Goal: Navigation & Orientation: Find specific page/section

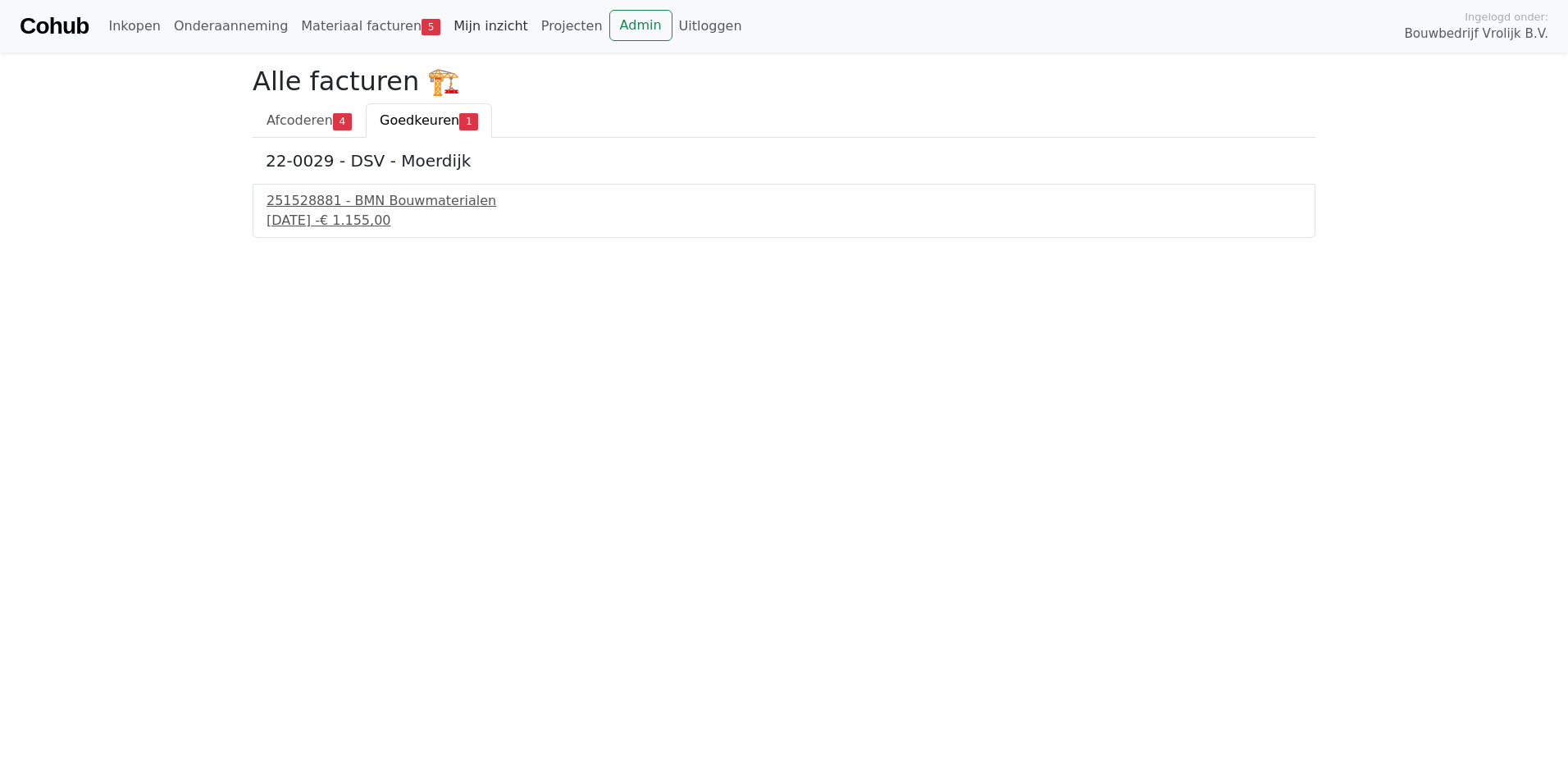
click at [447, 20] on link "Mijn inzicht" at bounding box center [491, 26] width 88 height 32
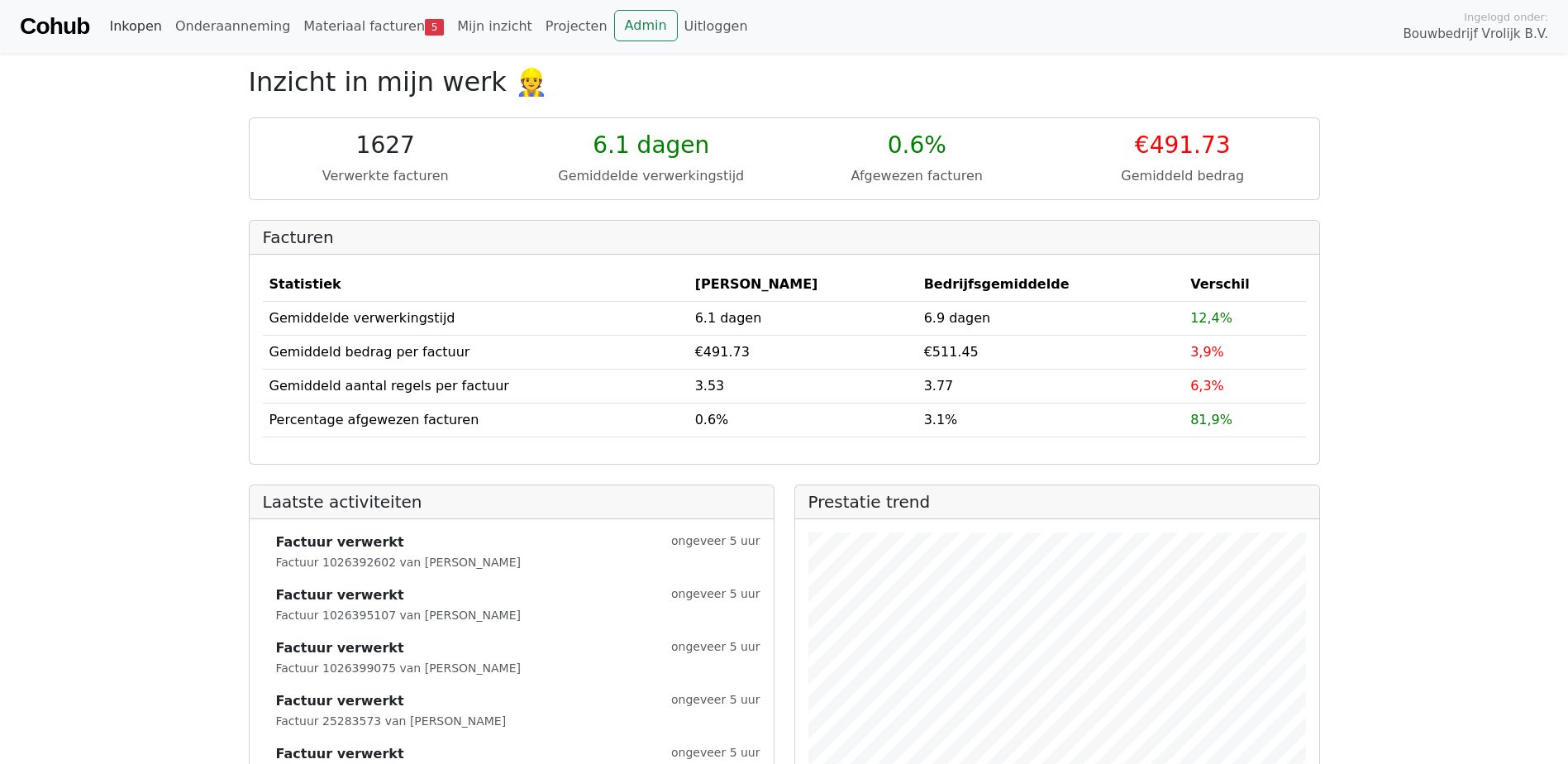
click at [145, 27] on link "Inkopen" at bounding box center [136, 26] width 65 height 33
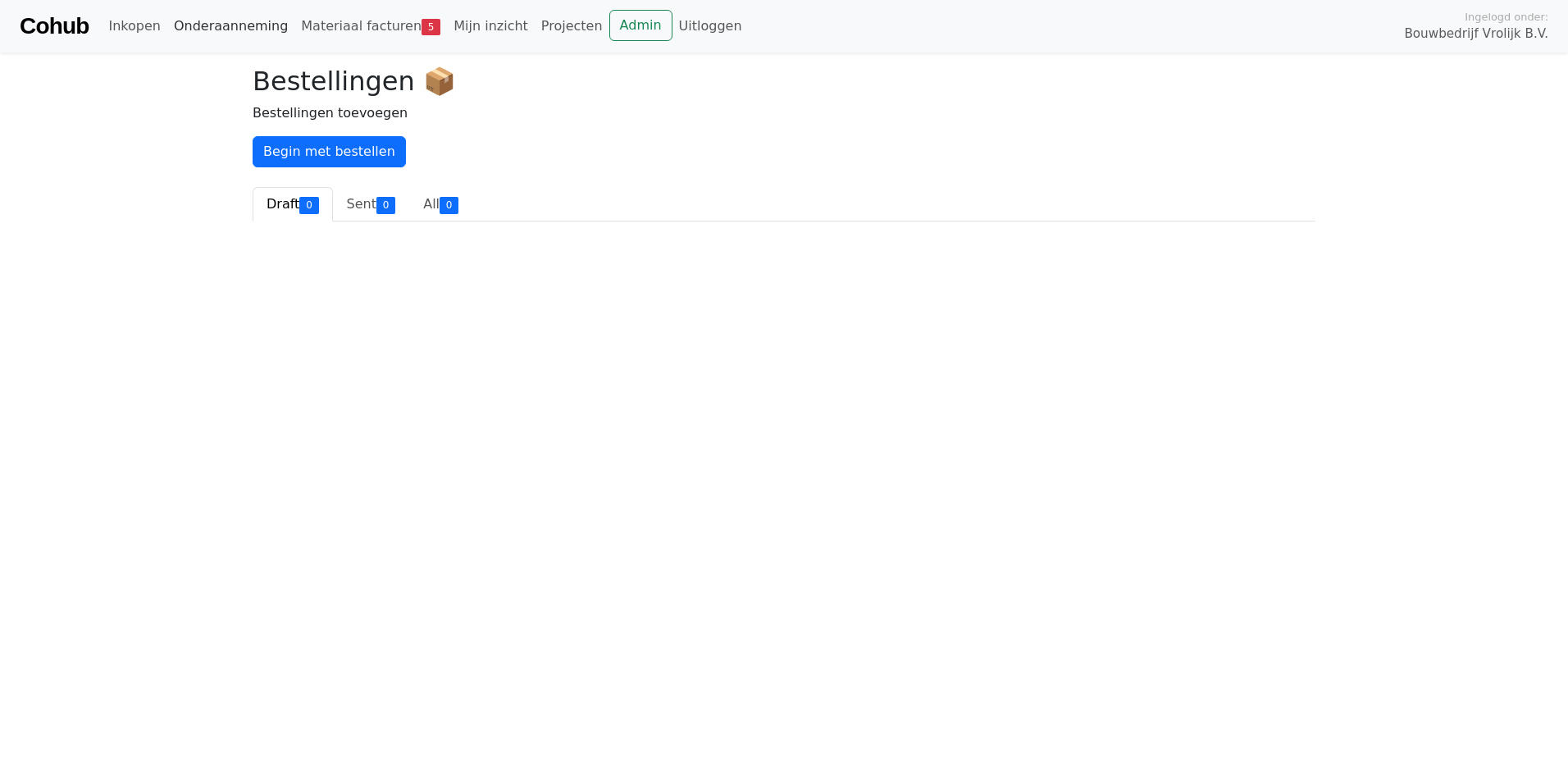
click at [189, 26] on link "Onderaanneming" at bounding box center [230, 26] width 127 height 32
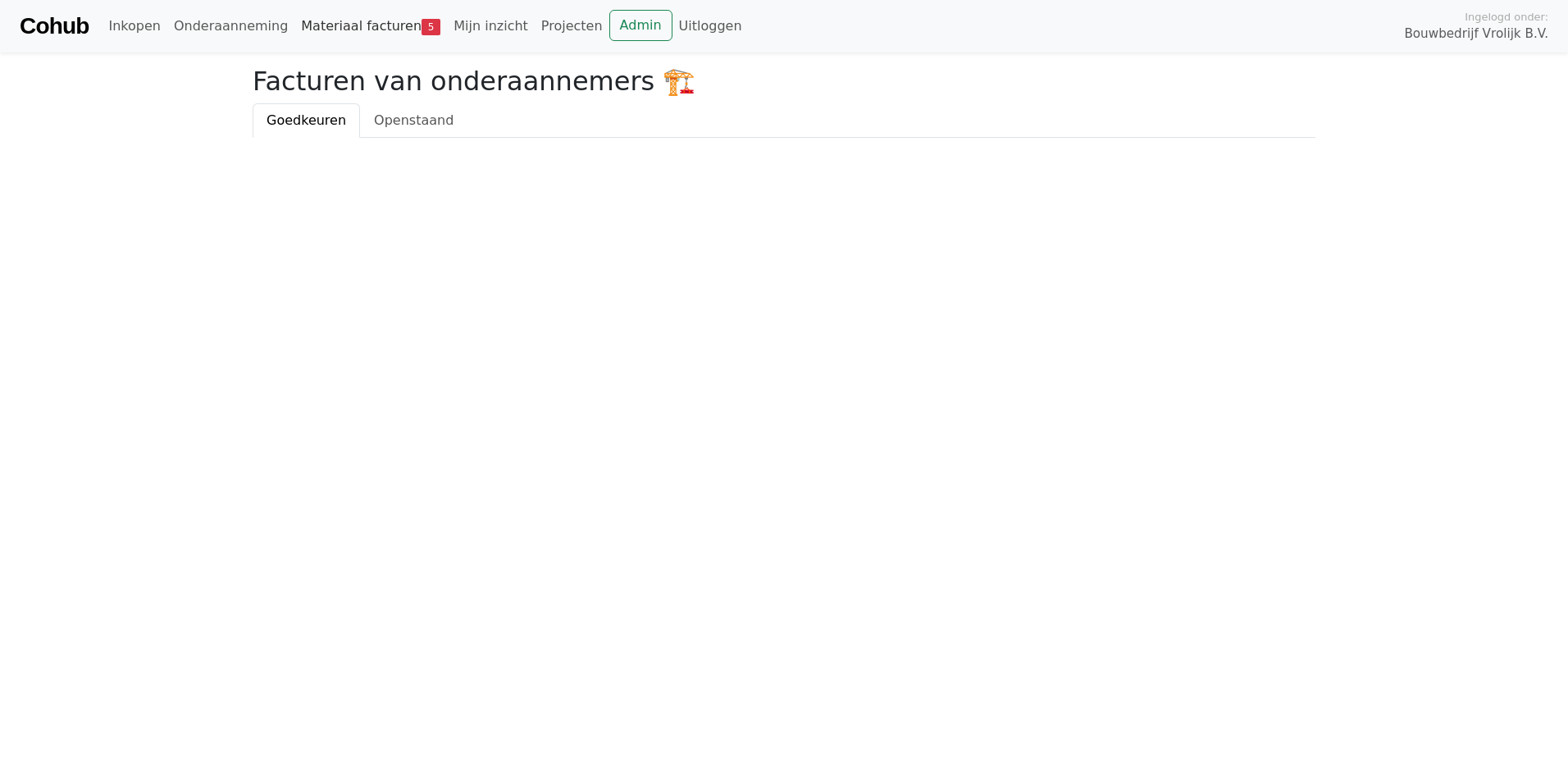
click at [338, 32] on link "Materiaal facturen 5" at bounding box center [370, 26] width 153 height 32
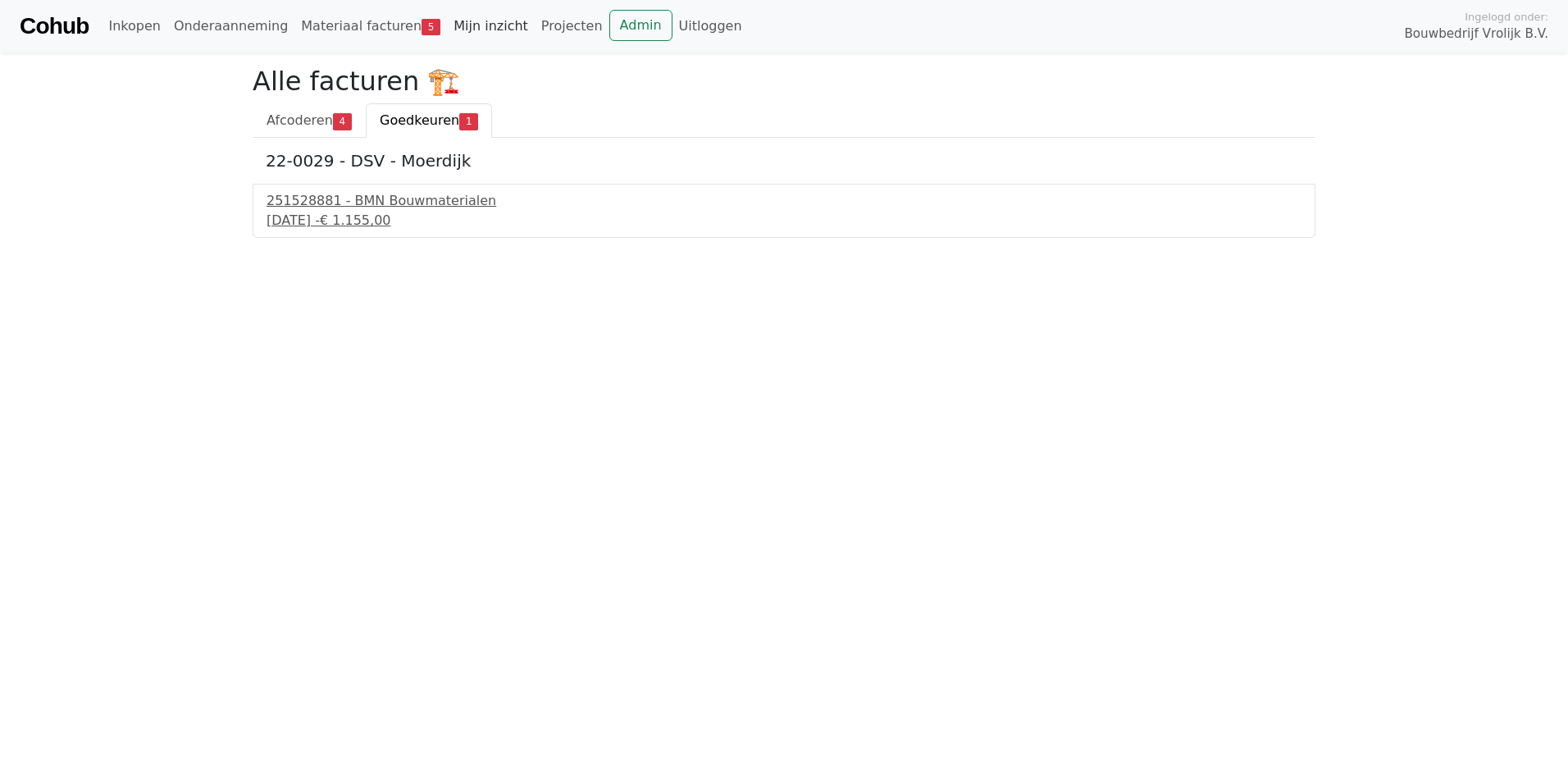
click at [447, 42] on link "Mijn inzicht" at bounding box center [491, 26] width 88 height 32
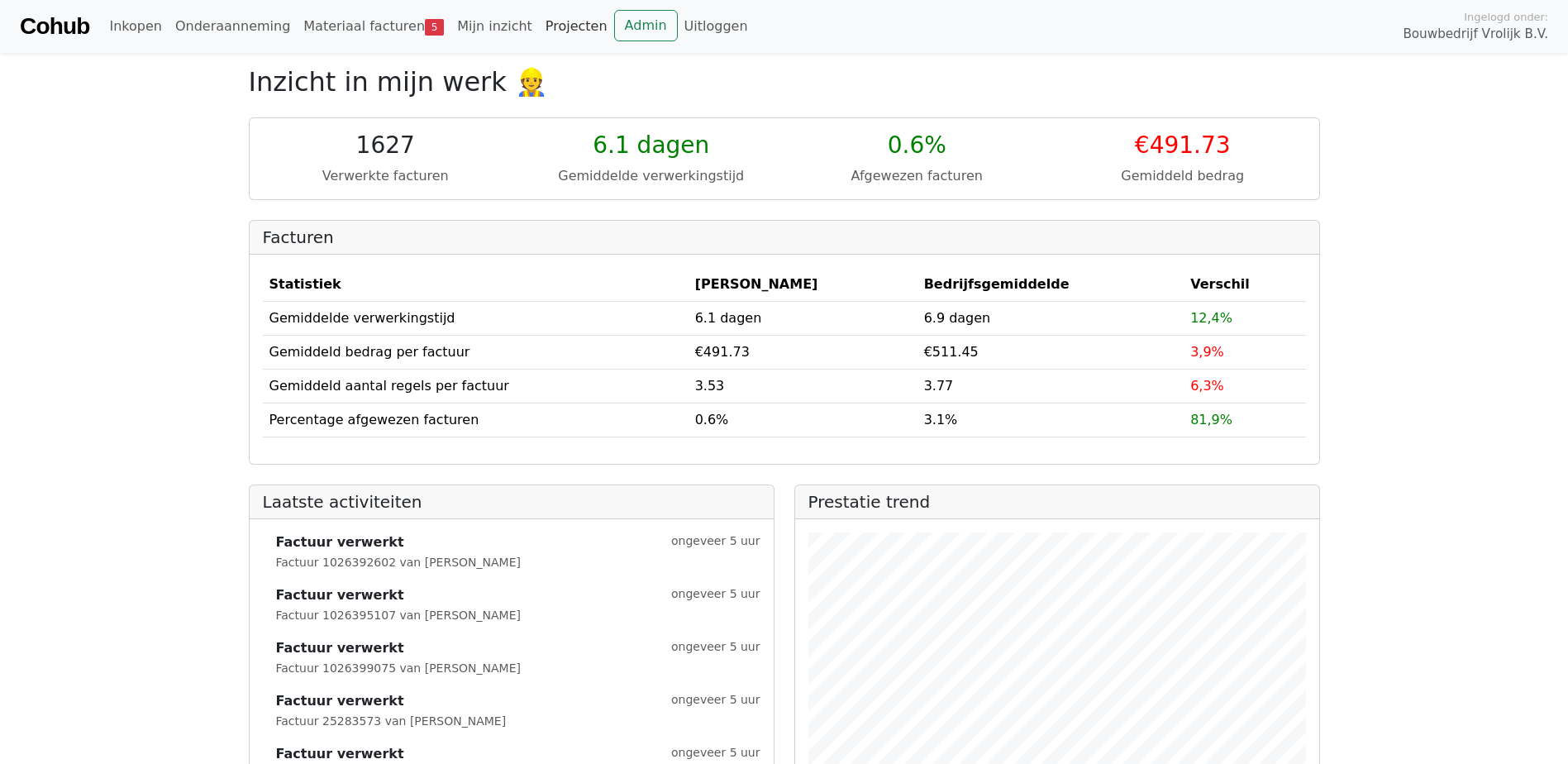
click at [540, 30] on link "Projecten" at bounding box center [576, 26] width 75 height 33
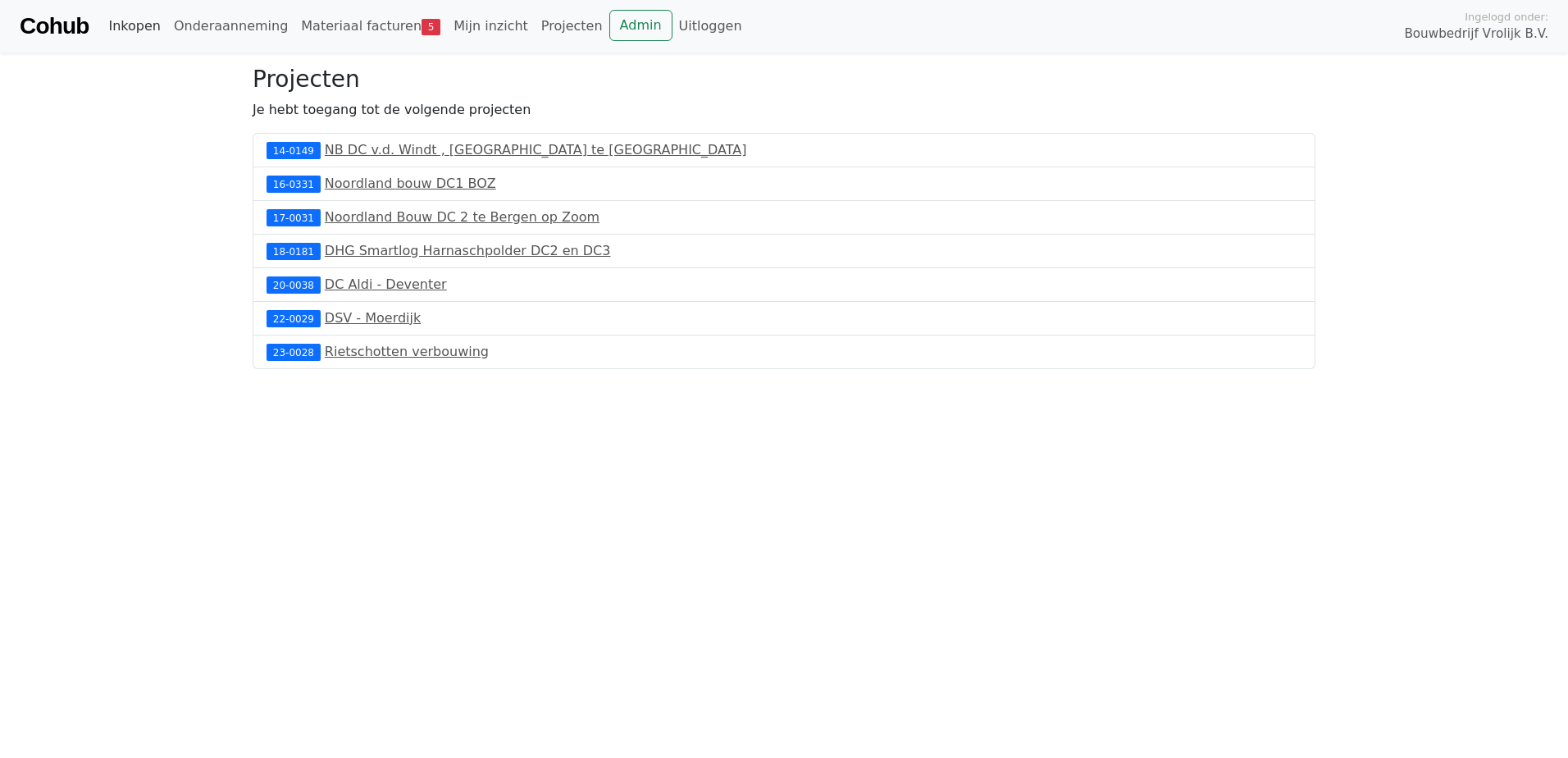
click at [141, 19] on link "Inkopen" at bounding box center [135, 26] width 65 height 32
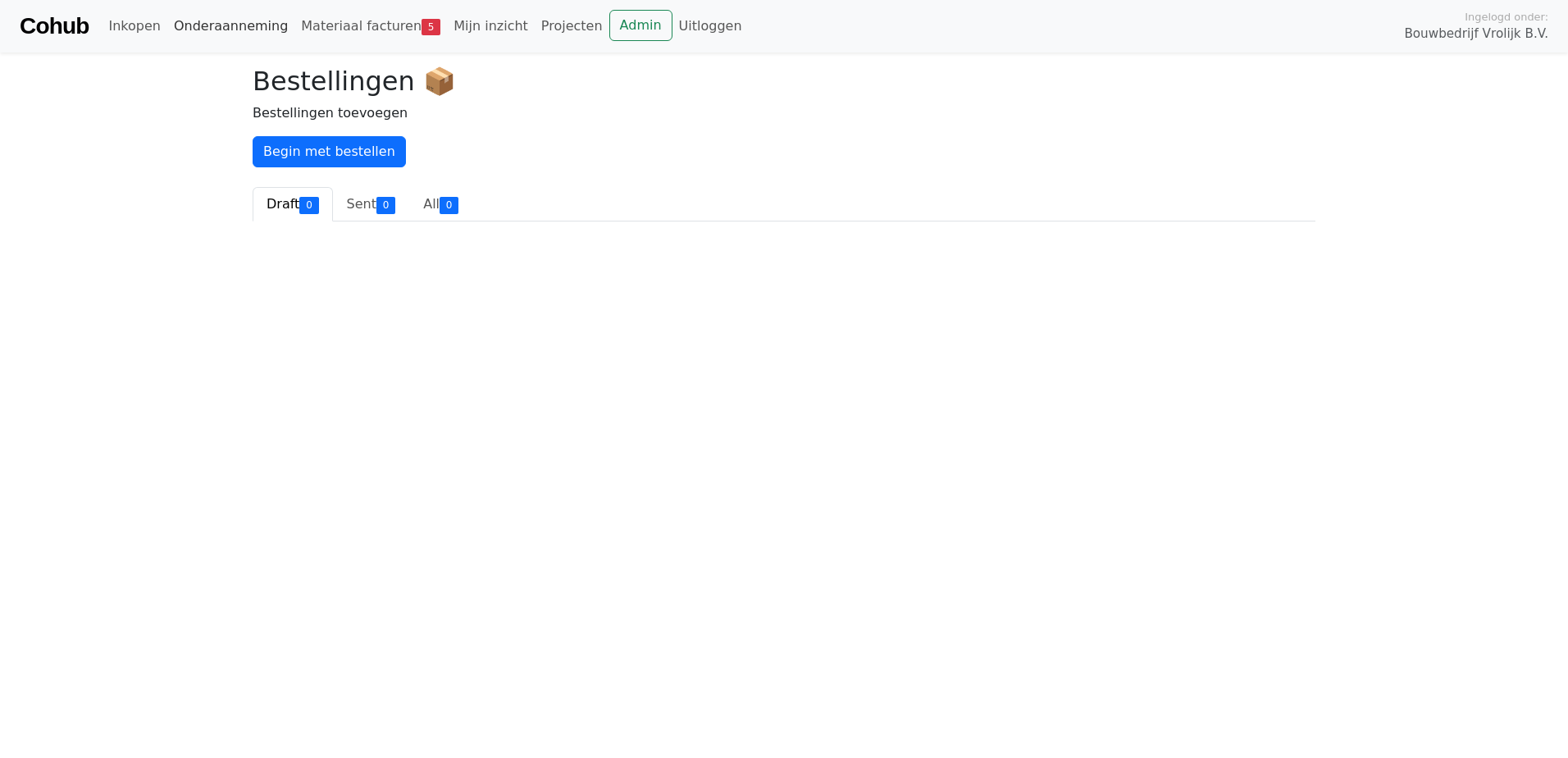
click at [238, 22] on link "Onderaanneming" at bounding box center [230, 26] width 127 height 32
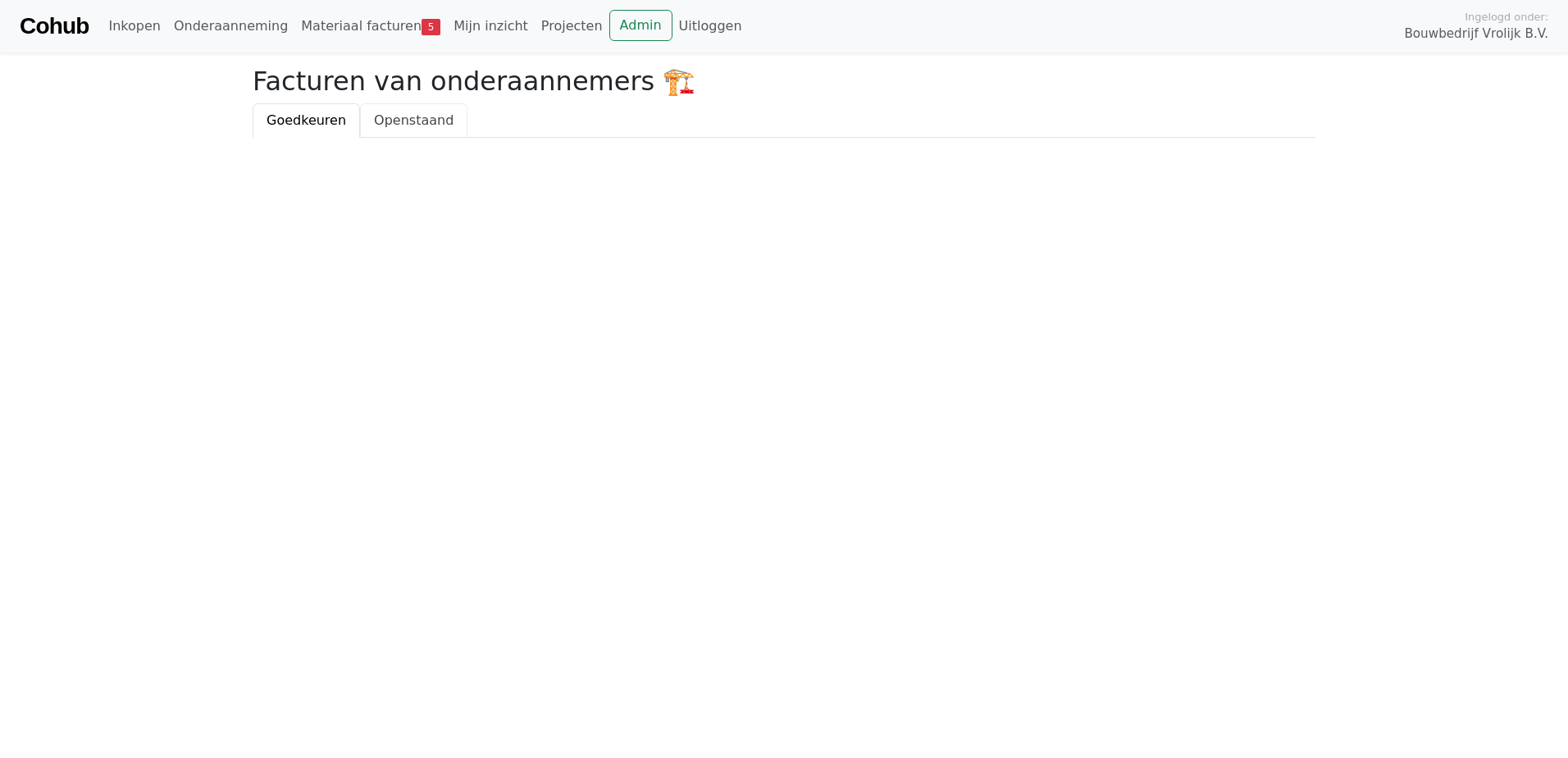
click at [395, 113] on span "Openstaand" at bounding box center [413, 120] width 79 height 15
click at [297, 116] on span "Goedkeuren" at bounding box center [305, 120] width 79 height 15
click at [319, 21] on link "Materiaal facturen 5" at bounding box center [370, 26] width 153 height 32
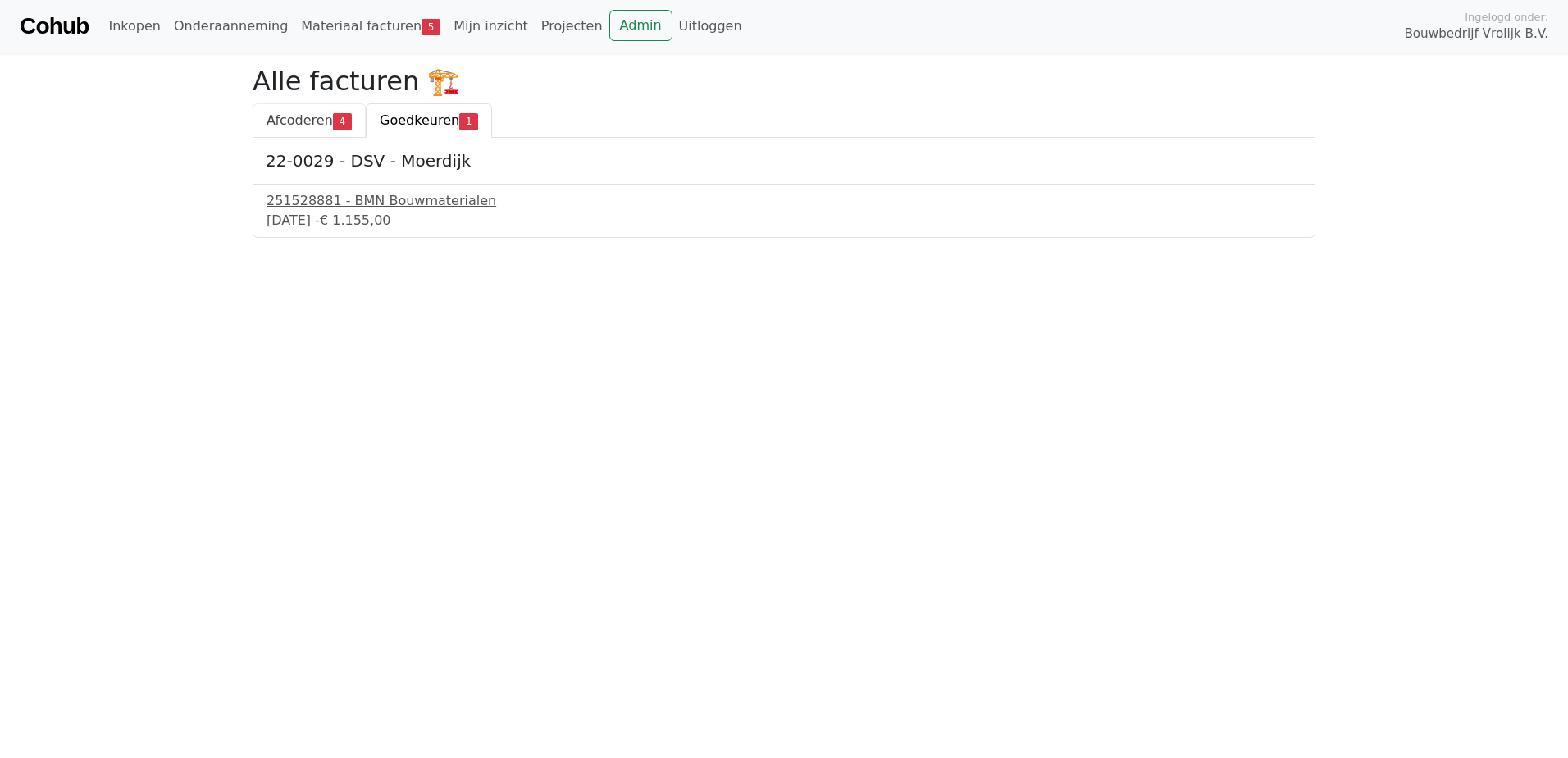
click at [324, 122] on span "Afcoderen" at bounding box center [300, 120] width 67 height 15
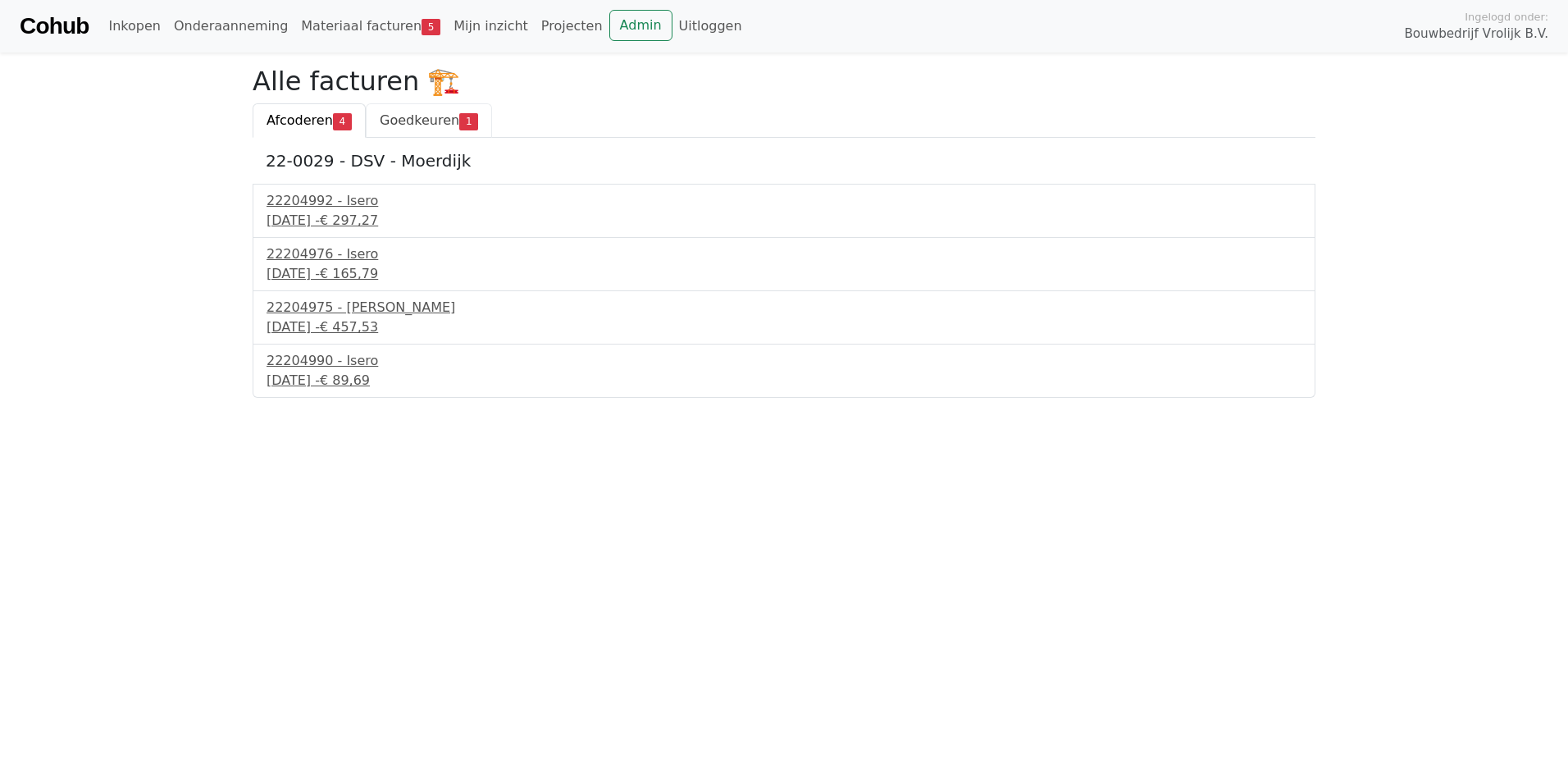
click at [406, 108] on link "Goedkeuren 1" at bounding box center [429, 120] width 126 height 34
